Goal: Information Seeking & Learning: Find specific fact

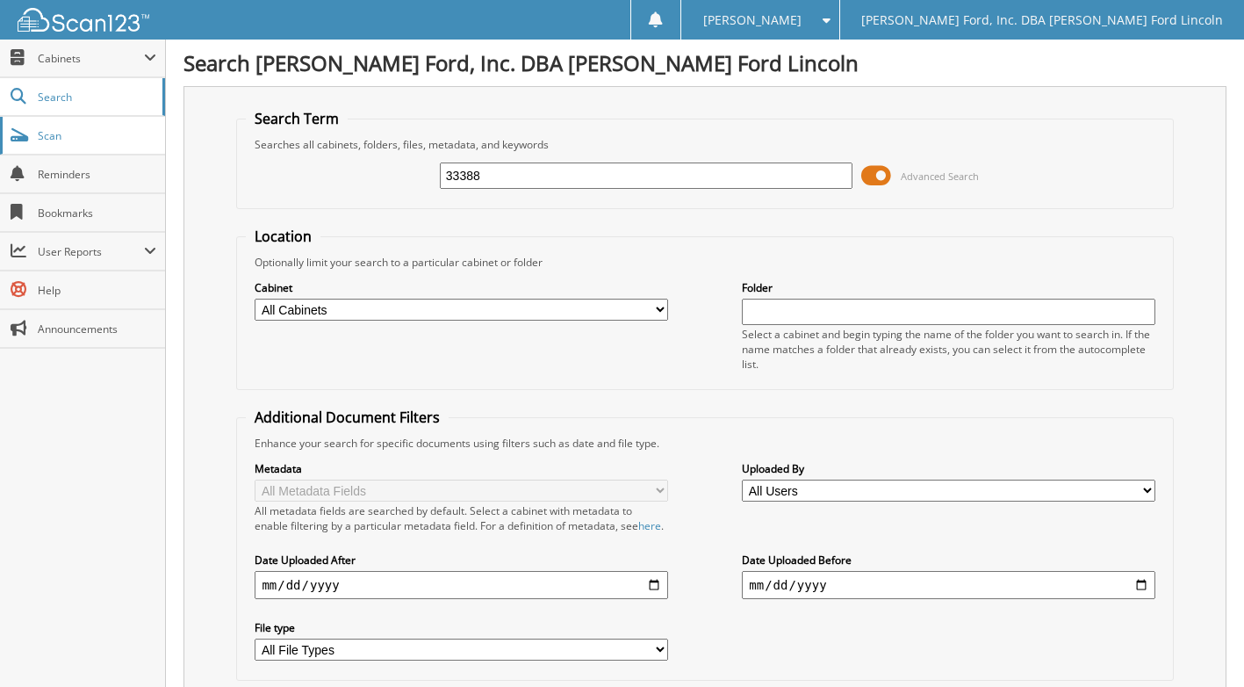
type input "33388"
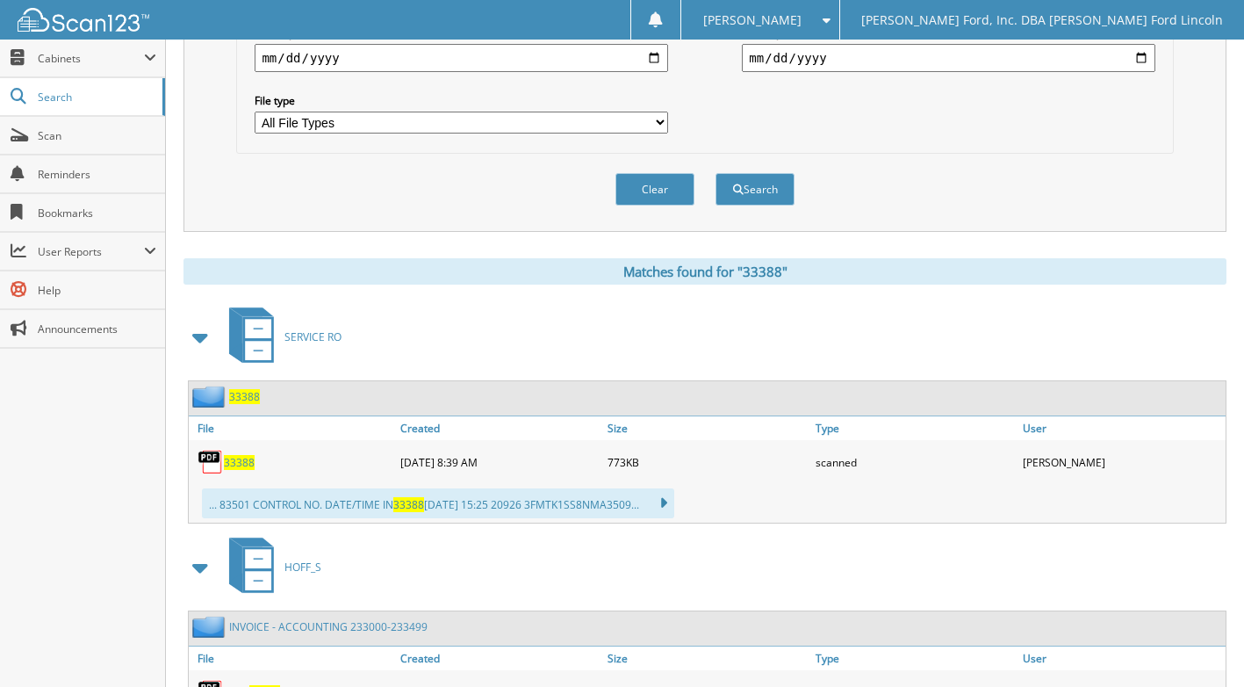
click at [229, 470] on span "33388" at bounding box center [239, 462] width 31 height 15
click at [237, 470] on span "33388" at bounding box center [239, 462] width 31 height 15
click at [238, 470] on span "33388" at bounding box center [239, 462] width 31 height 15
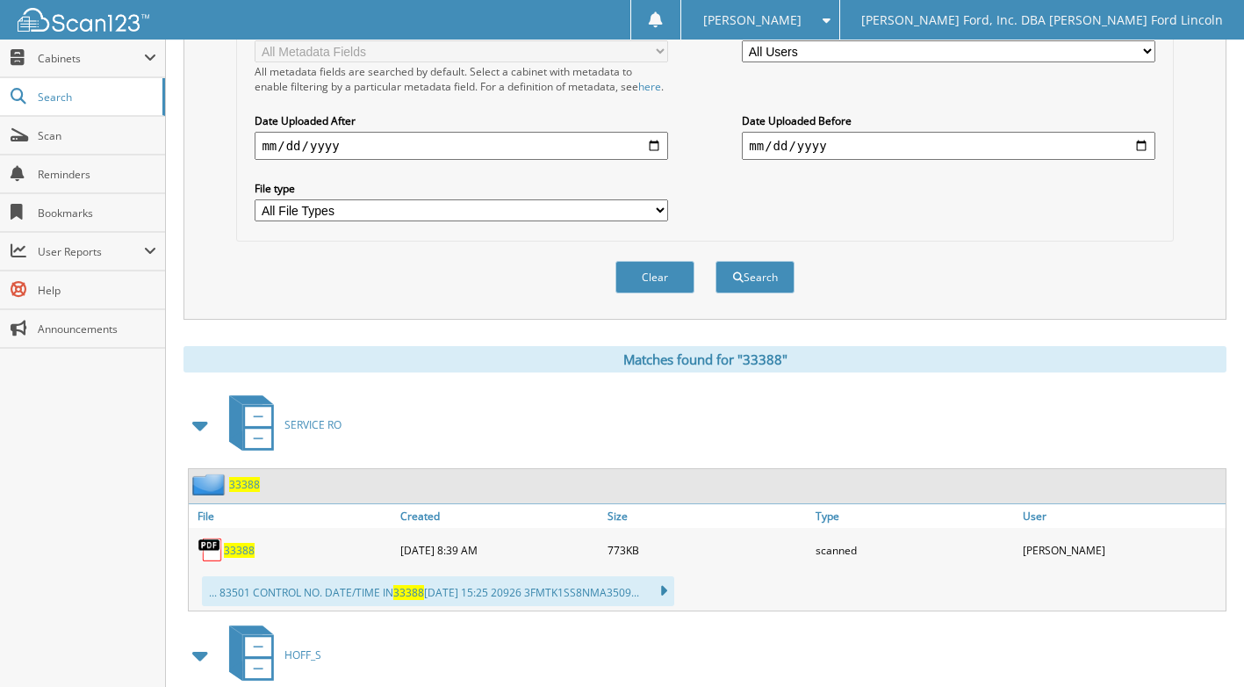
click at [226, 495] on img at bounding box center [210, 484] width 37 height 22
click at [240, 492] on span "33388" at bounding box center [244, 484] width 31 height 15
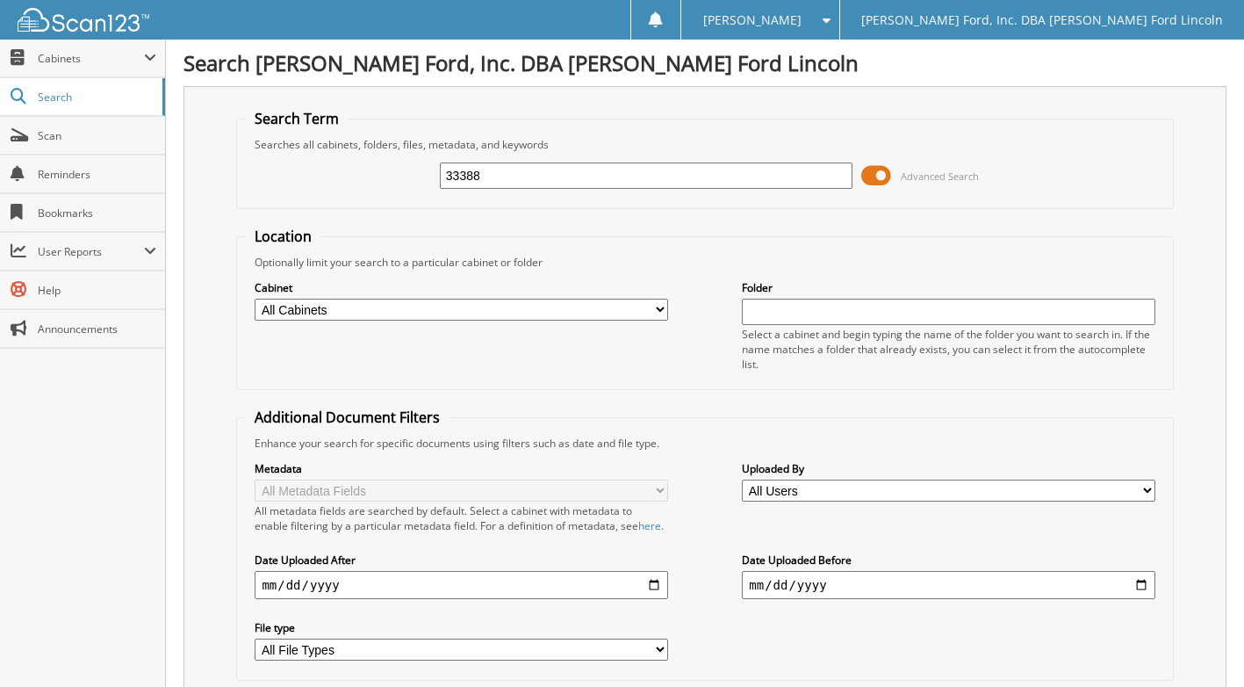
scroll to position [527, 0]
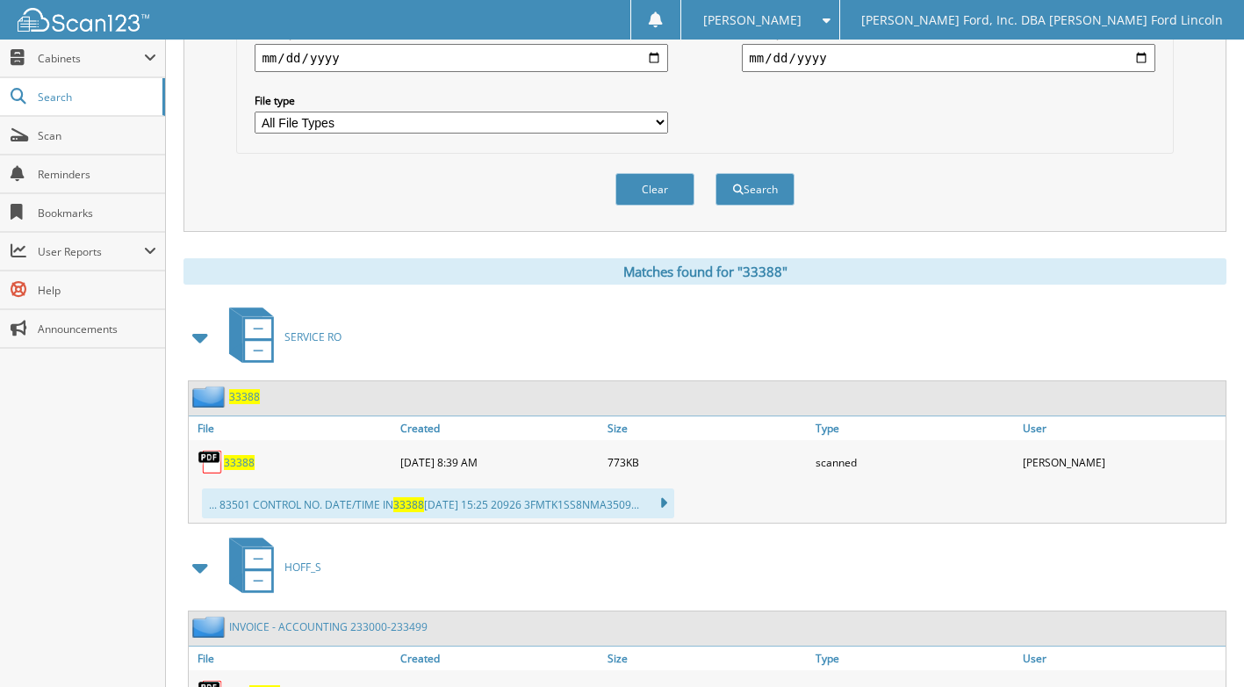
click at [239, 470] on span "33388" at bounding box center [239, 462] width 31 height 15
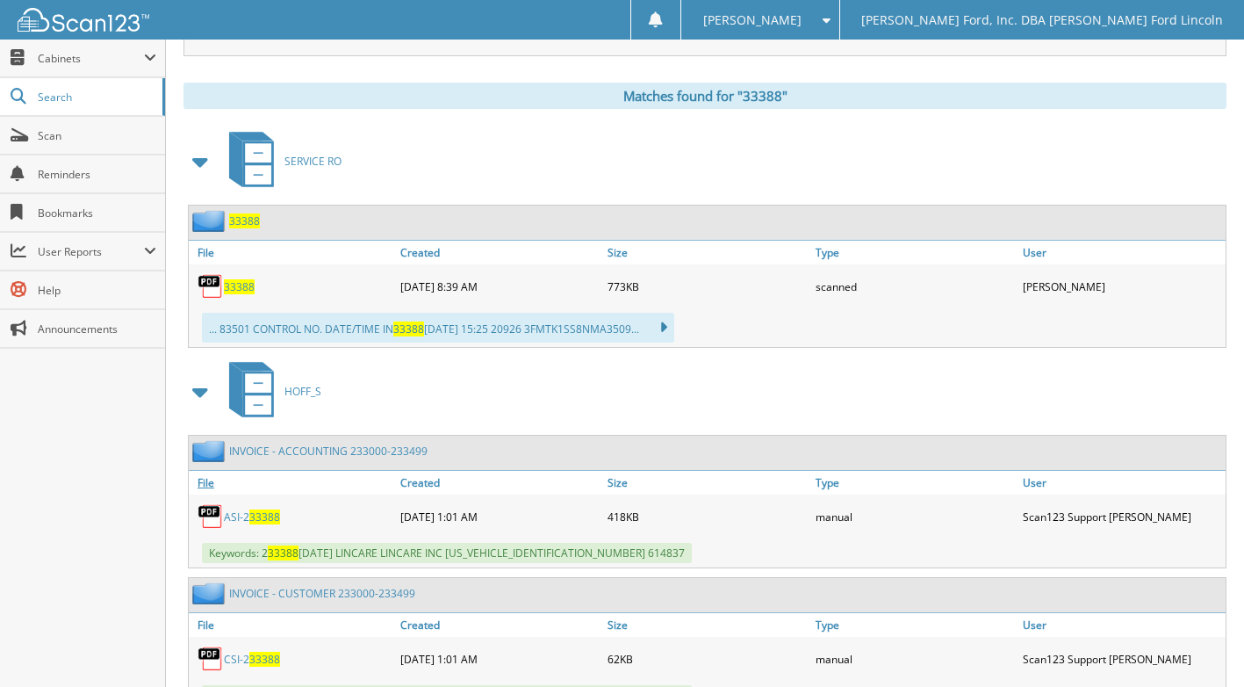
scroll to position [878, 0]
